Goal: Check status

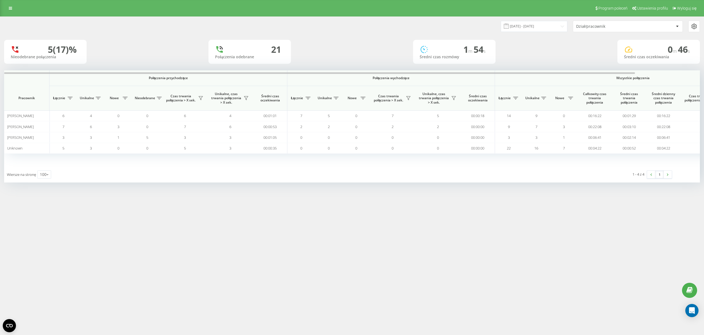
drag, startPoint x: 13, startPoint y: 9, endPoint x: 45, endPoint y: 87, distance: 84.1
click at [13, 10] on link at bounding box center [10, 8] width 10 height 8
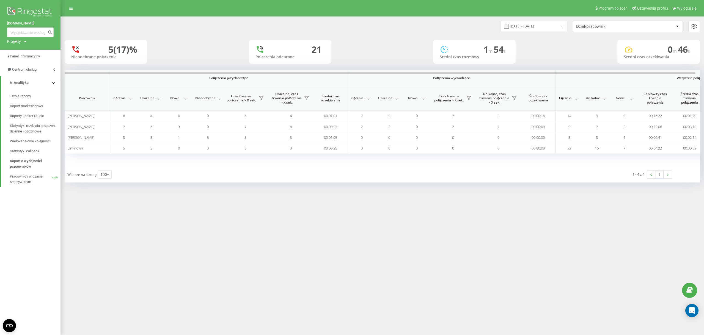
click at [145, 167] on div "Wiersze na stronę 100 10 25 50 100" at bounding box center [224, 175] width 318 height 16
click at [68, 9] on link at bounding box center [71, 8] width 10 height 8
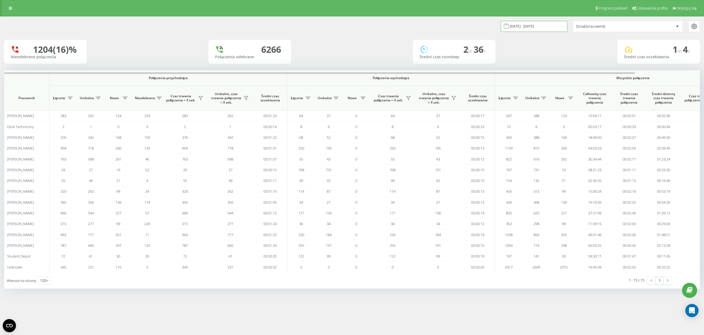
click at [535, 26] on input "20.07.2025 - 20.08.2025" at bounding box center [534, 26] width 67 height 11
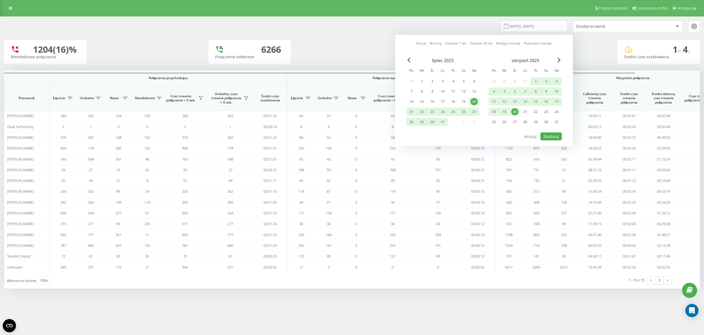
click at [516, 112] on div "20" at bounding box center [514, 111] width 7 height 7
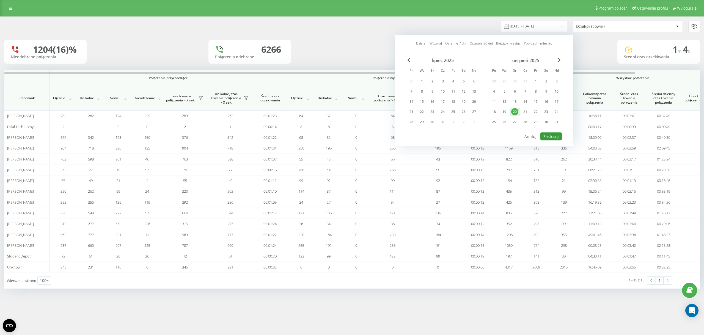
click at [550, 134] on button "Zastosuj" at bounding box center [550, 137] width 21 height 8
type input "[DATE] - [DATE]"
